Goal: Task Accomplishment & Management: Use online tool/utility

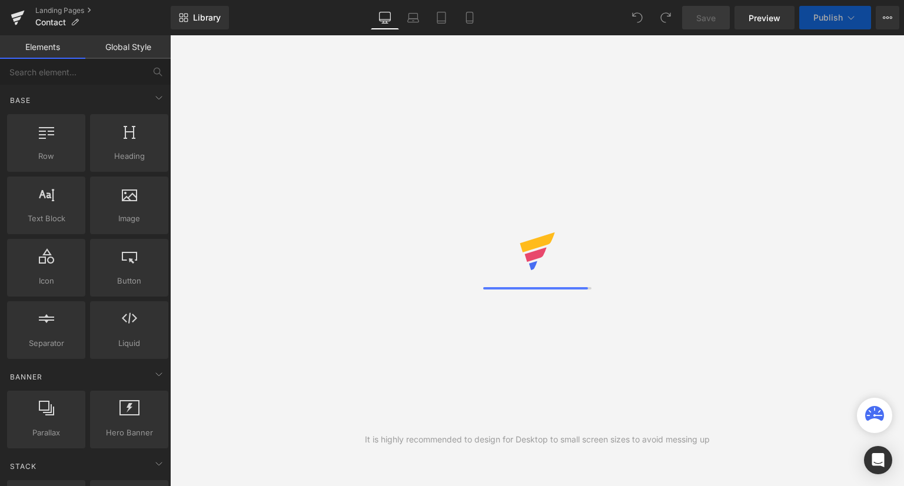
click at [702, 344] on div "It is highly recommended to design for Desktop to small screen sizes to avoid m…" at bounding box center [537, 260] width 734 height 451
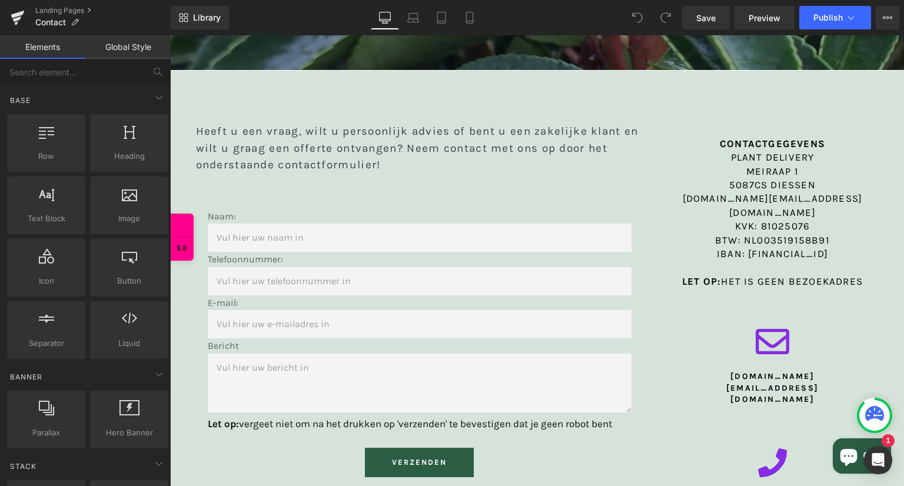
scroll to position [447, 0]
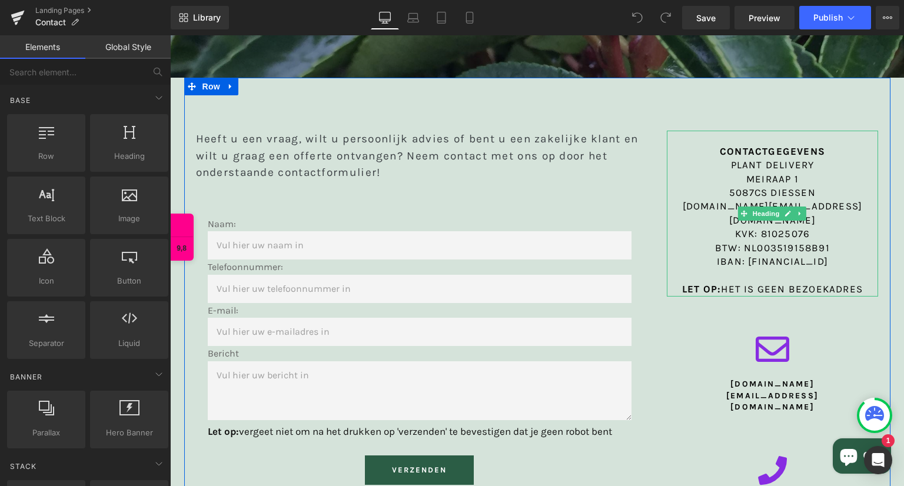
click at [837, 200] on span "[DOMAIN_NAME][EMAIL_ADDRESS][DOMAIN_NAME]" at bounding box center [773, 212] width 180 height 25
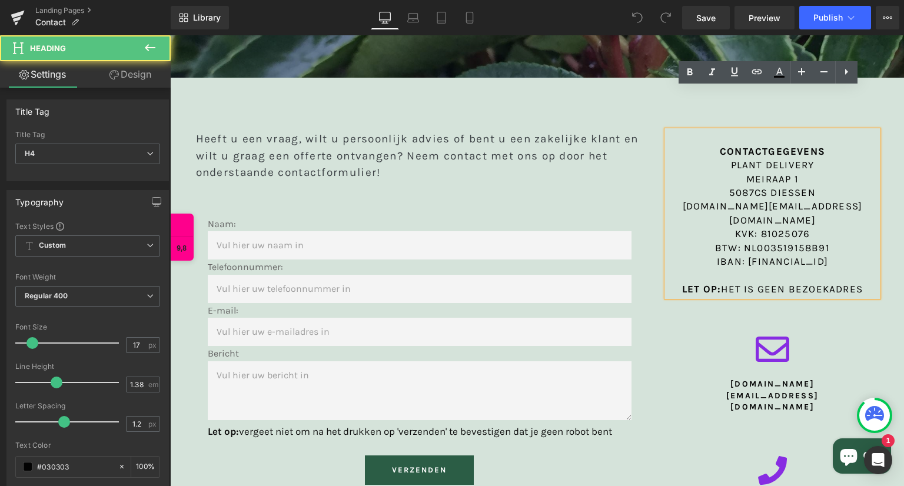
click at [838, 200] on span "[DOMAIN_NAME][EMAIL_ADDRESS][DOMAIN_NAME]" at bounding box center [773, 212] width 180 height 25
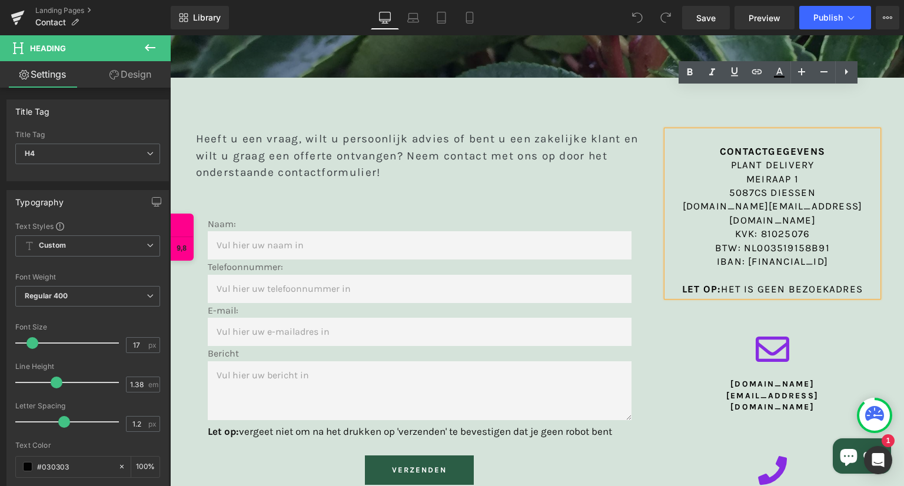
click at [843, 200] on span "[DOMAIN_NAME][EMAIL_ADDRESS][DOMAIN_NAME]" at bounding box center [773, 212] width 180 height 25
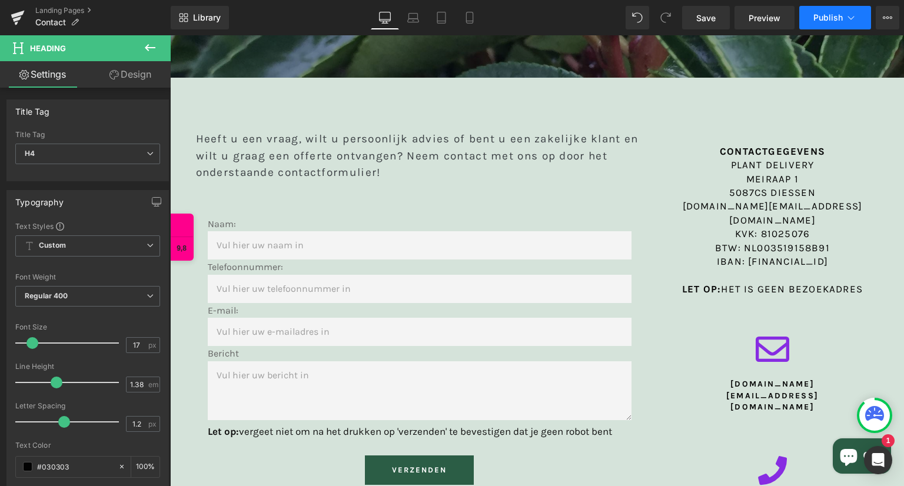
click at [839, 22] on button "Publish" at bounding box center [835, 18] width 72 height 24
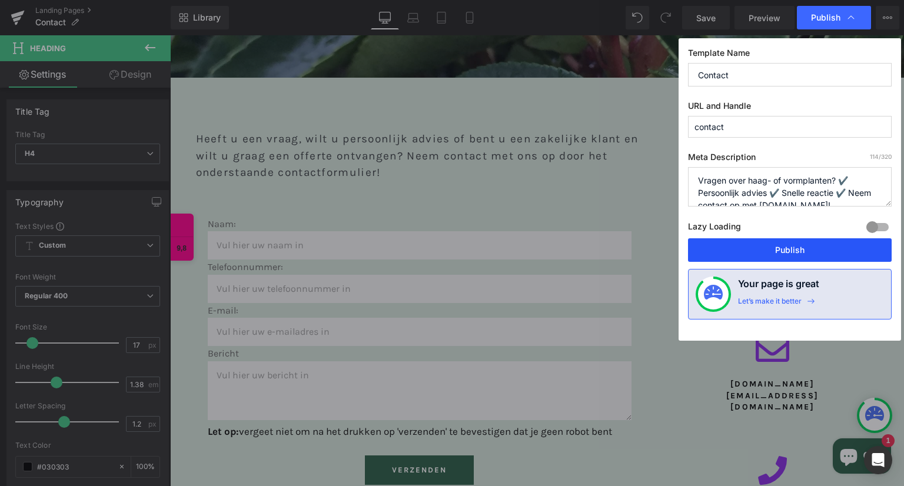
click at [776, 248] on button "Publish" at bounding box center [790, 250] width 204 height 24
